Goal: Obtain resource: Obtain resource

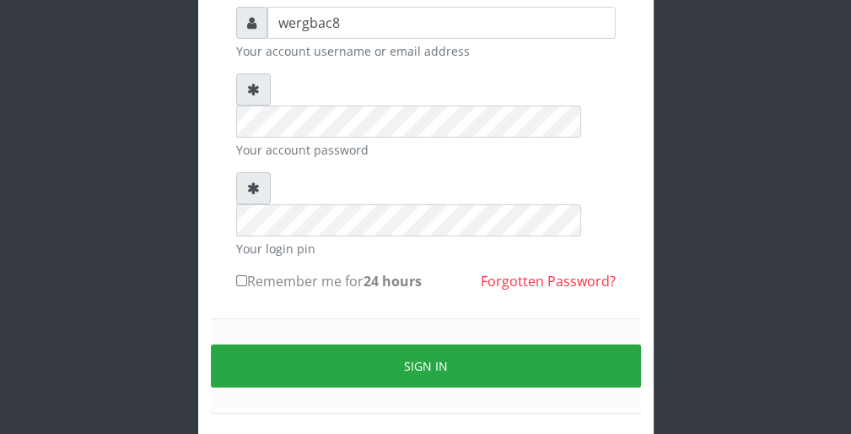
scroll to position [155, 0]
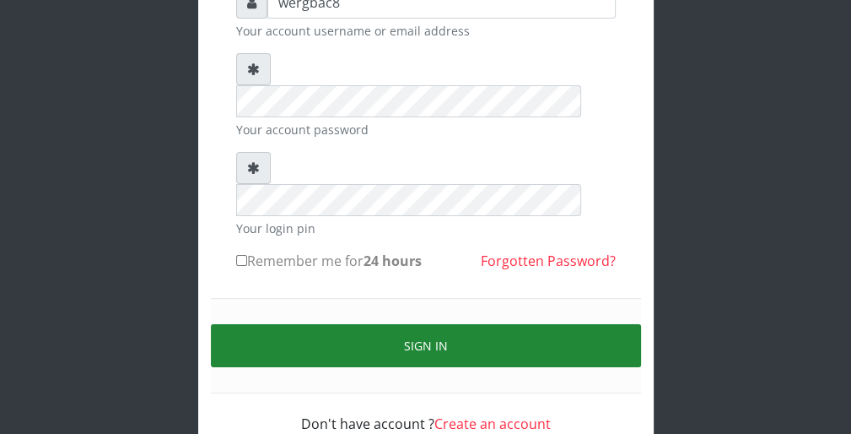
click at [617, 324] on button "Sign in" at bounding box center [426, 345] width 430 height 43
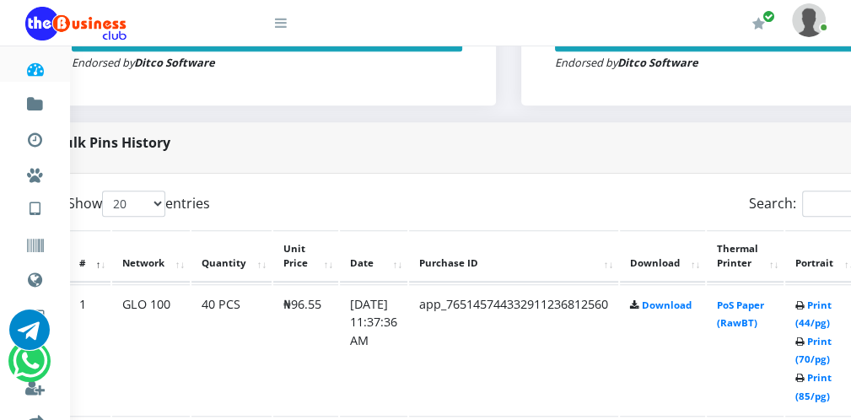
scroll to position [742, 67]
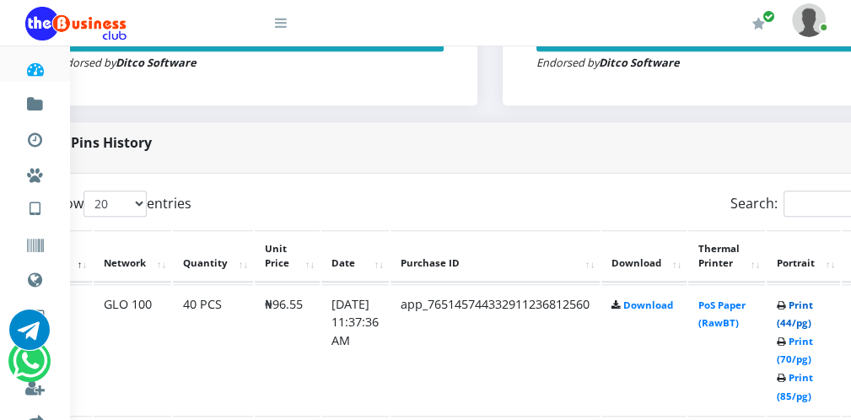
click at [813, 326] on link "Print (44/pg)" at bounding box center [795, 314] width 36 height 31
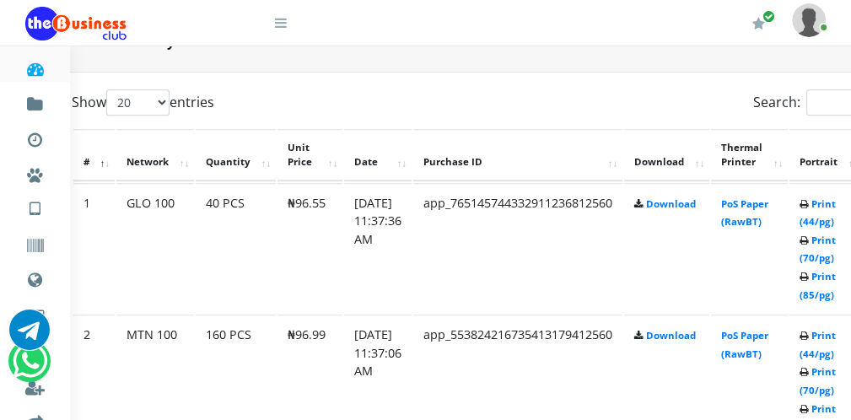
scroll to position [844, 67]
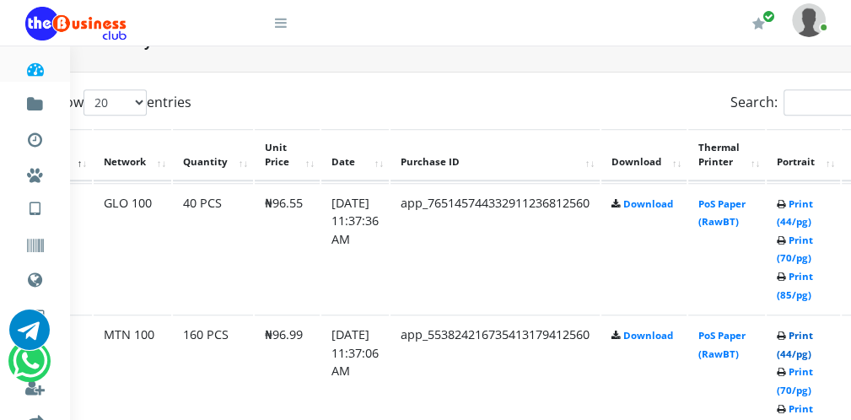
click at [812, 352] on link "Print (44/pg)" at bounding box center [795, 344] width 36 height 31
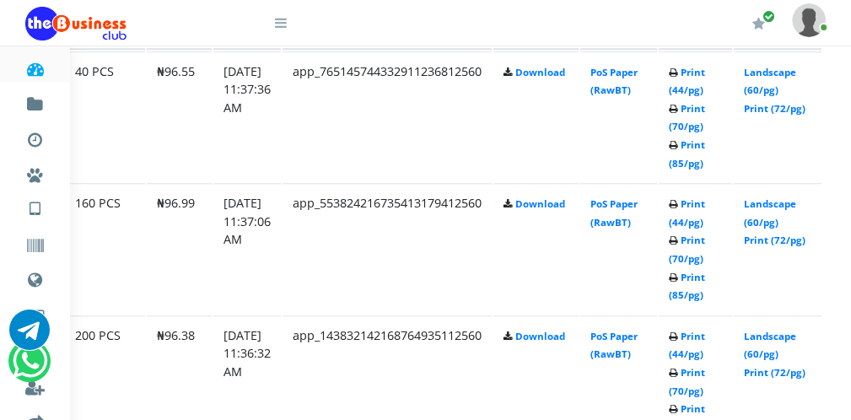
scroll to position [975, 142]
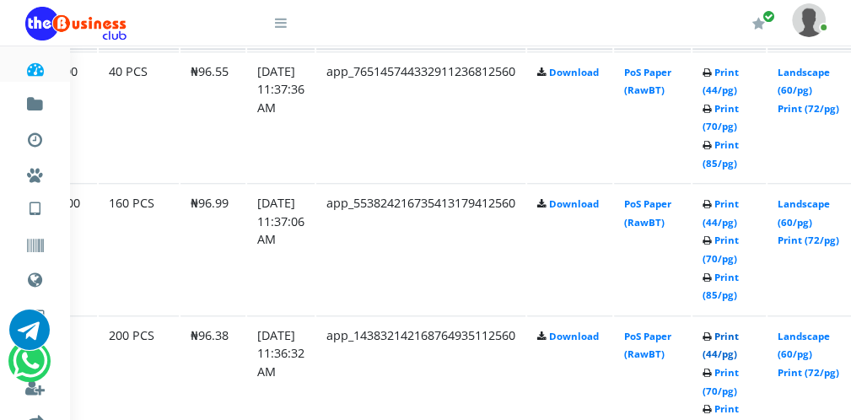
click at [736, 348] on link "Print (44/pg)" at bounding box center [721, 345] width 36 height 31
